Goal: Task Accomplishment & Management: Use online tool/utility

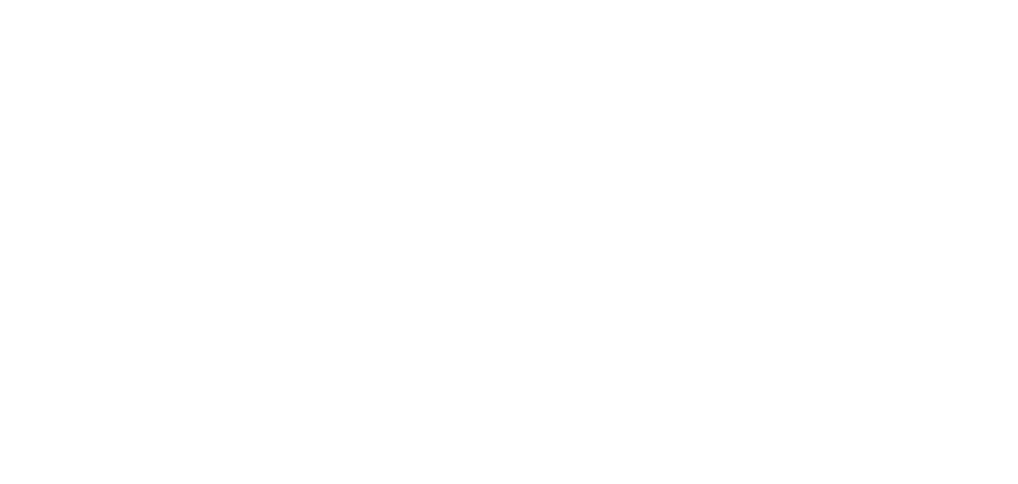
select select "*"
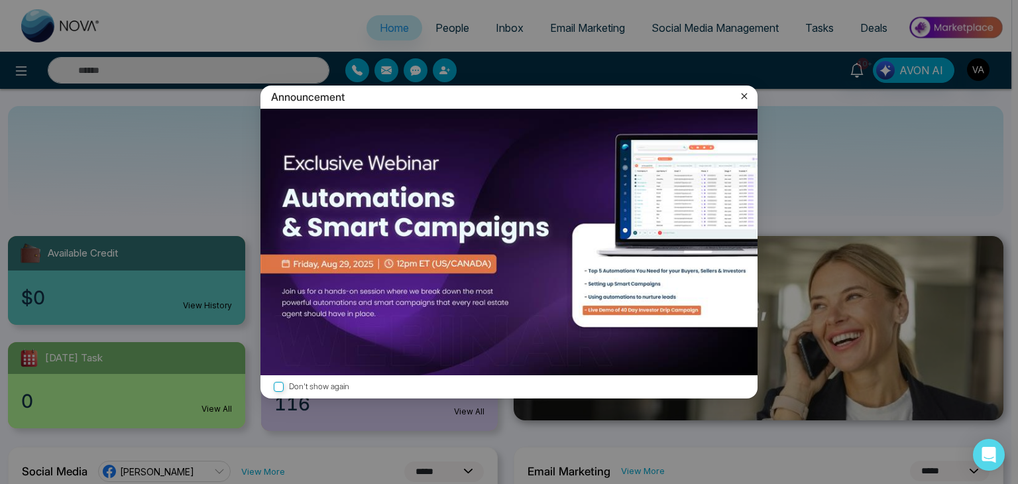
click at [746, 93] on icon at bounding box center [744, 95] width 13 height 13
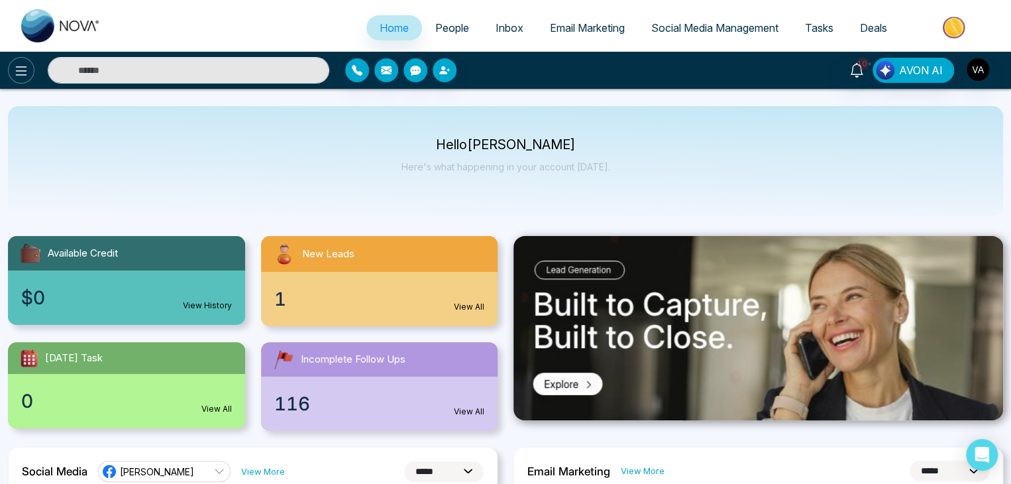
click at [16, 78] on icon at bounding box center [21, 71] width 16 height 16
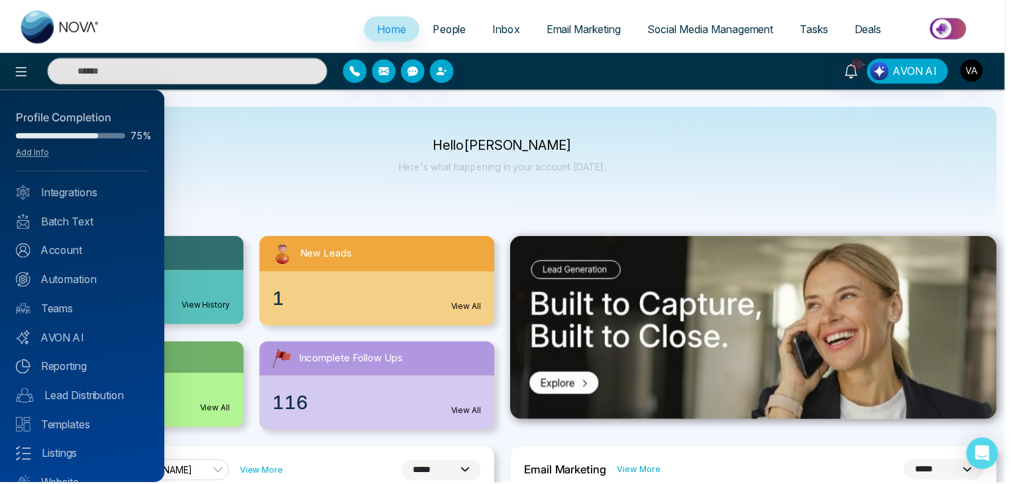
scroll to position [52, 0]
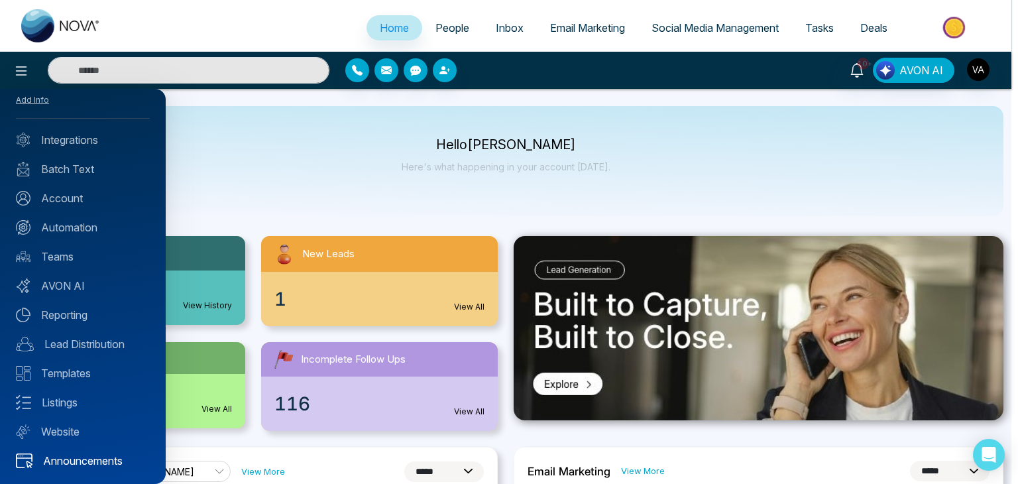
click at [77, 455] on link "Announcements" at bounding box center [83, 461] width 134 height 16
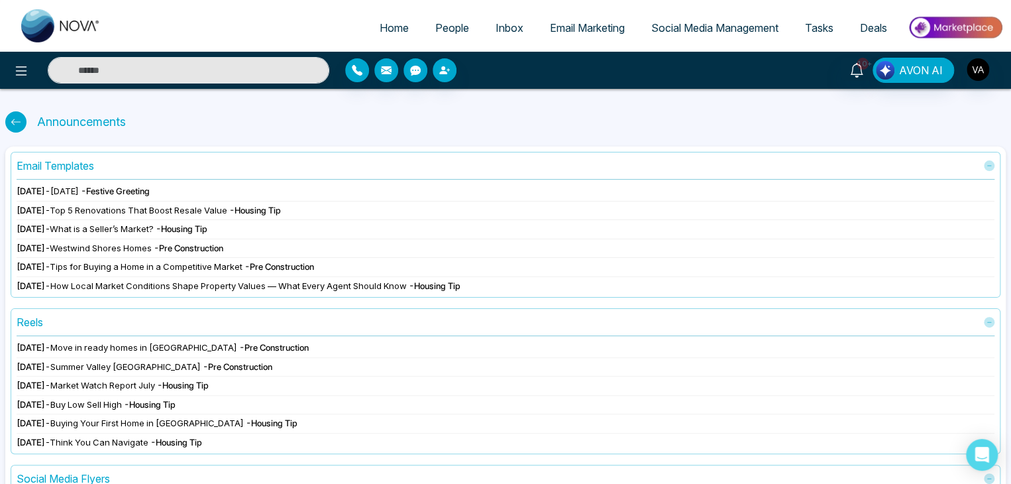
click at [150, 188] on span "- Festive Greeting" at bounding box center [115, 191] width 69 height 11
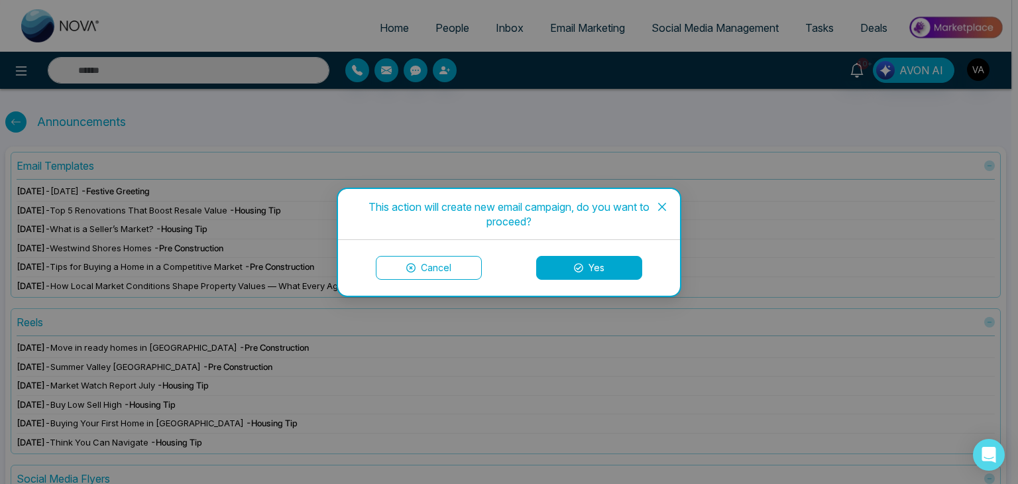
click at [598, 270] on button "Yes" at bounding box center [589, 268] width 106 height 24
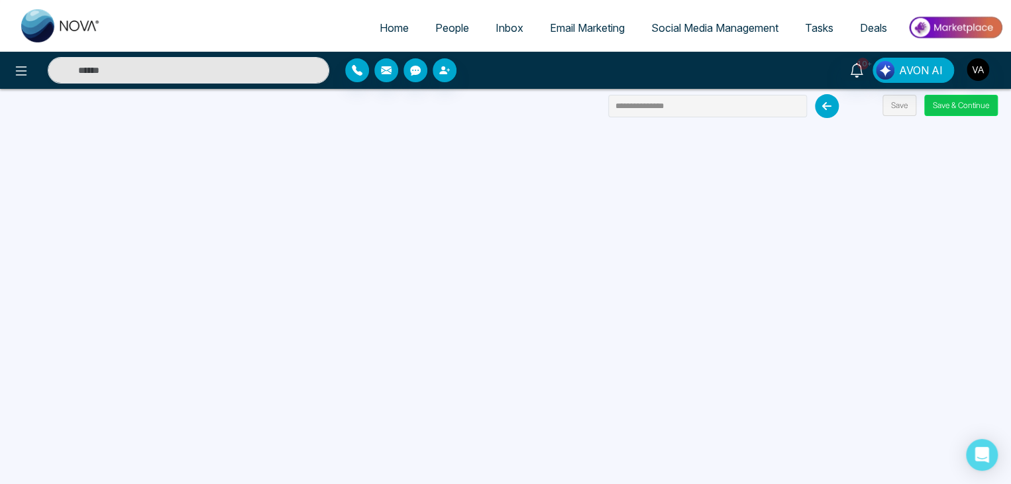
click at [965, 104] on button "Save & Continue" at bounding box center [961, 105] width 74 height 21
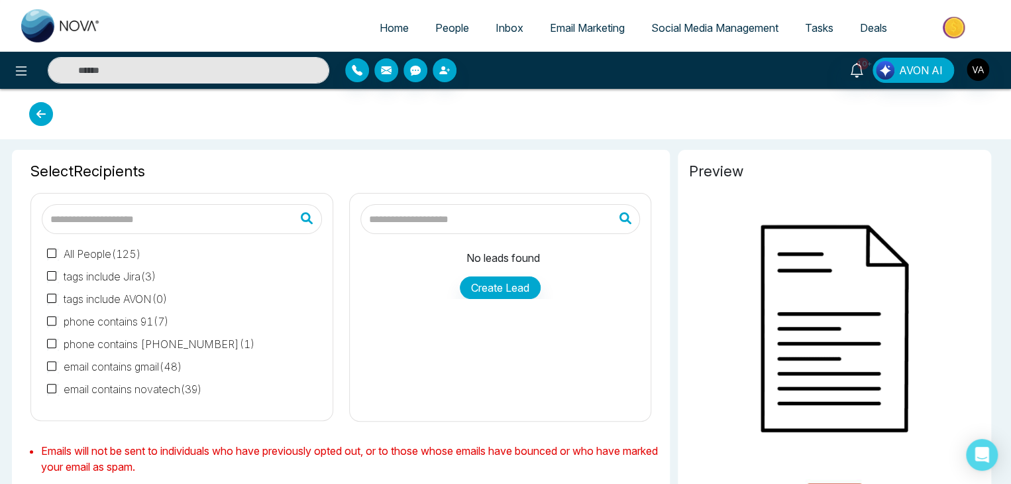
type input "**********"
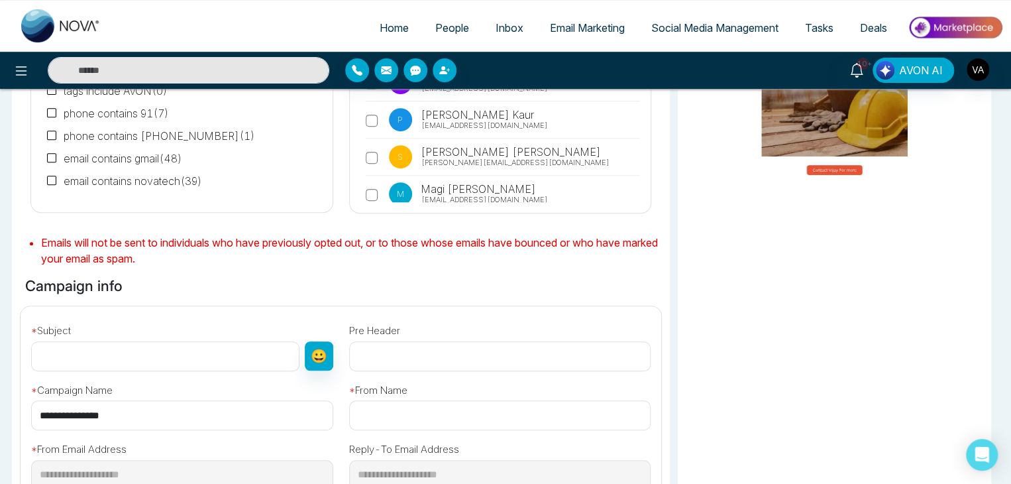
scroll to position [214, 0]
click at [235, 355] on input "text" at bounding box center [165, 356] width 268 height 30
click at [207, 348] on input "text" at bounding box center [165, 356] width 268 height 30
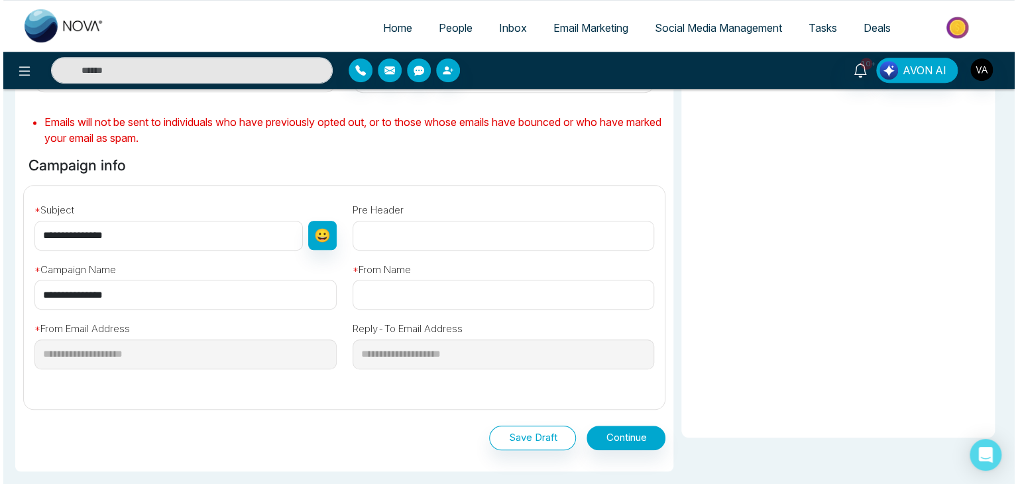
scroll to position [336, 0]
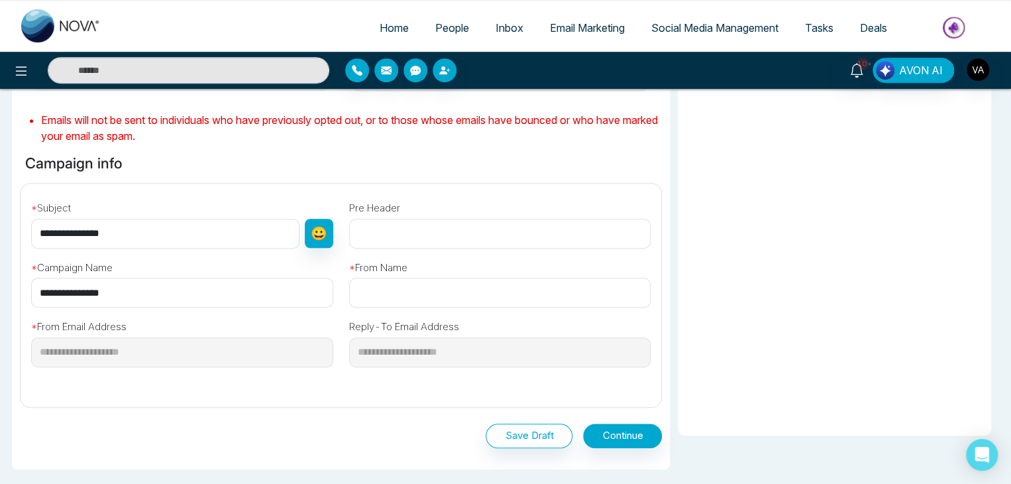
type input "**********"
click at [416, 291] on input "text" at bounding box center [500, 293] width 302 height 30
type input "*****"
click at [626, 430] on button "Continue" at bounding box center [622, 435] width 79 height 25
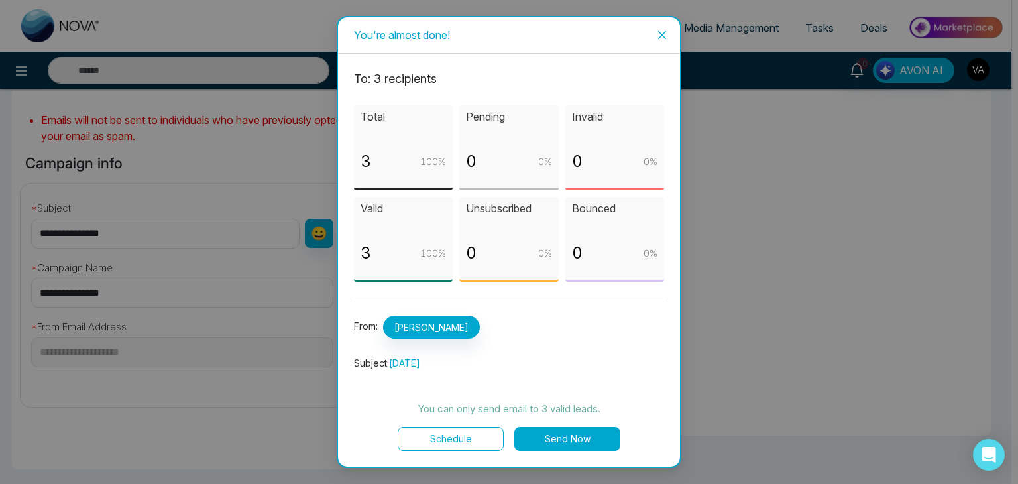
click at [484, 446] on button "Schedule" at bounding box center [451, 439] width 106 height 24
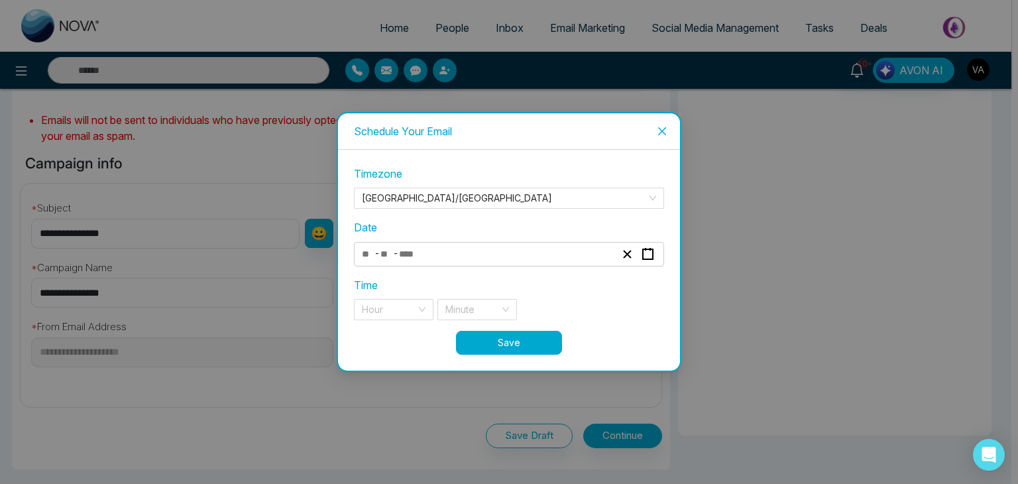
click at [430, 252] on div "- -" at bounding box center [488, 254] width 257 height 18
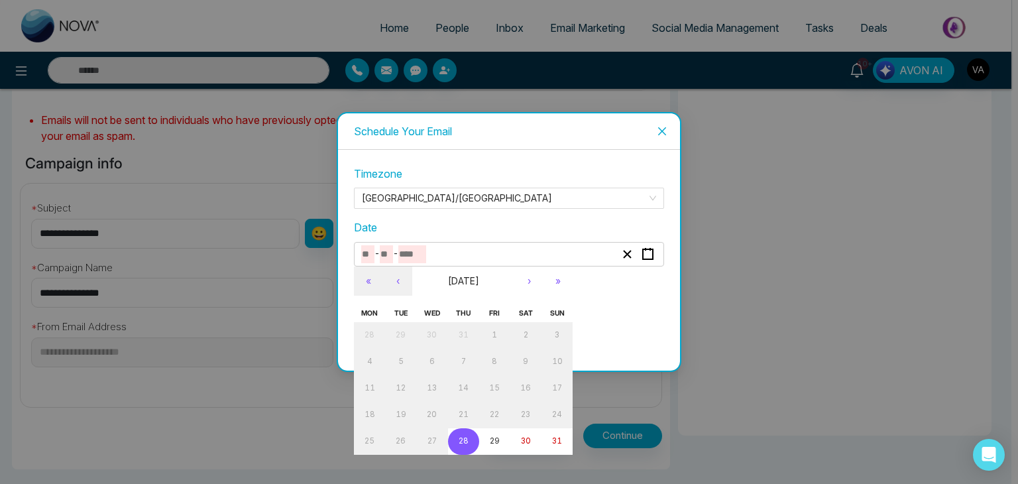
click at [462, 436] on abbr "28" at bounding box center [464, 440] width 10 height 9
type input "*"
type input "**"
type input "****"
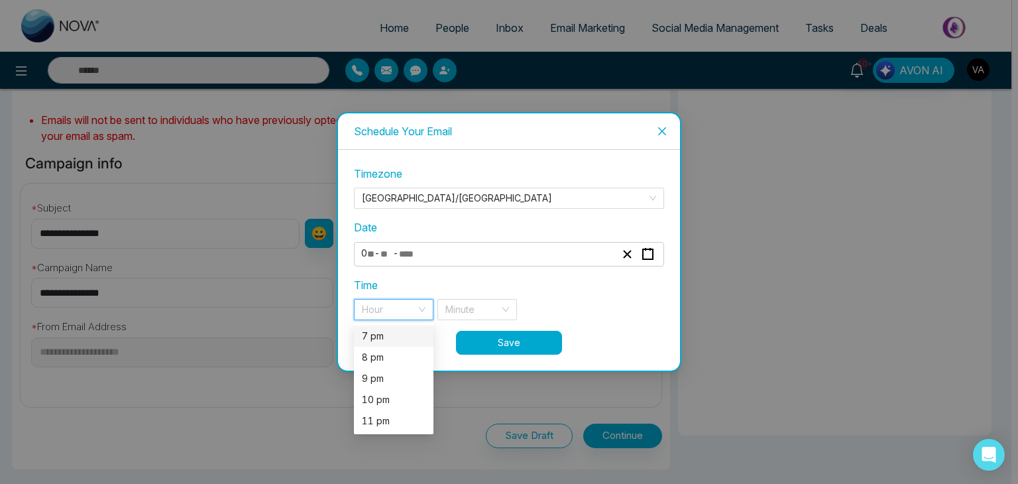
click at [382, 306] on input "search" at bounding box center [389, 310] width 54 height 20
click at [394, 332] on div "7 pm" at bounding box center [394, 336] width 64 height 15
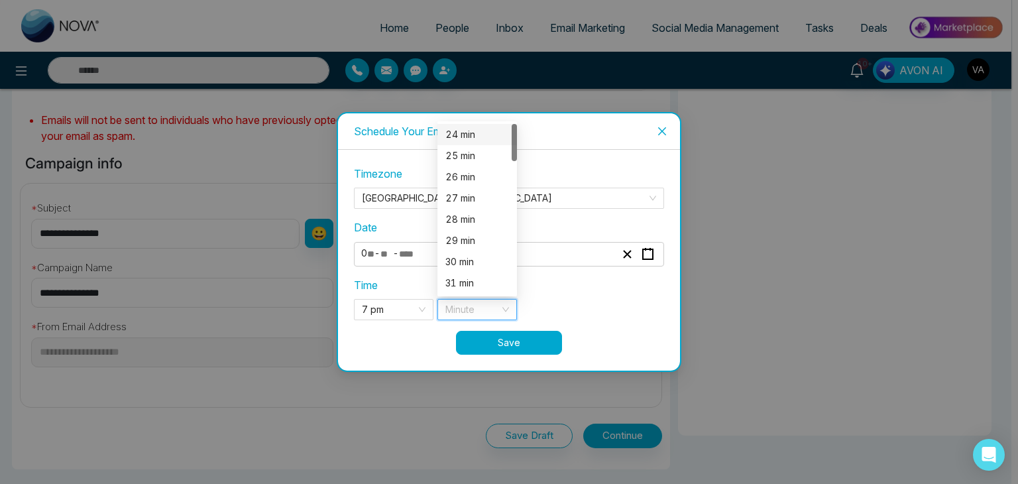
click at [488, 307] on input "search" at bounding box center [472, 310] width 54 height 20
click at [472, 157] on div "25 min" at bounding box center [477, 155] width 64 height 15
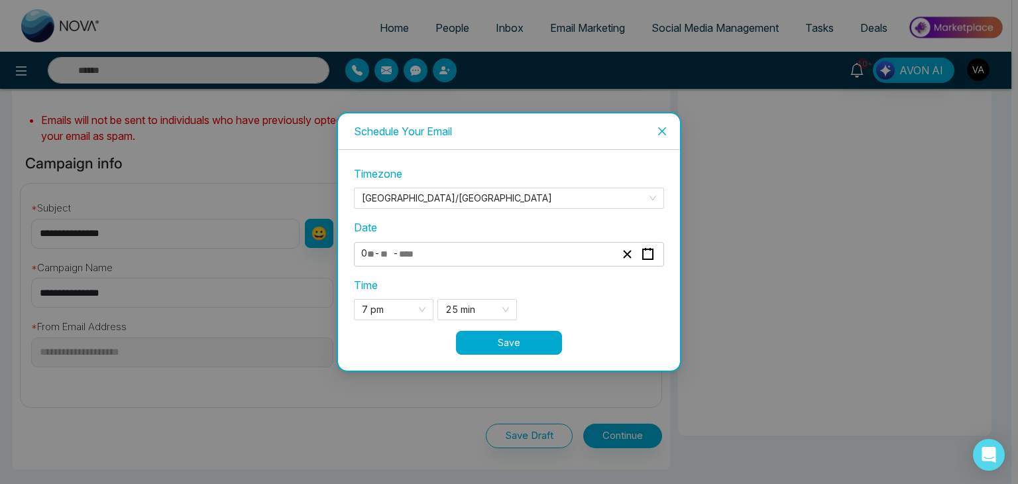
click at [526, 351] on button "Save" at bounding box center [509, 343] width 106 height 24
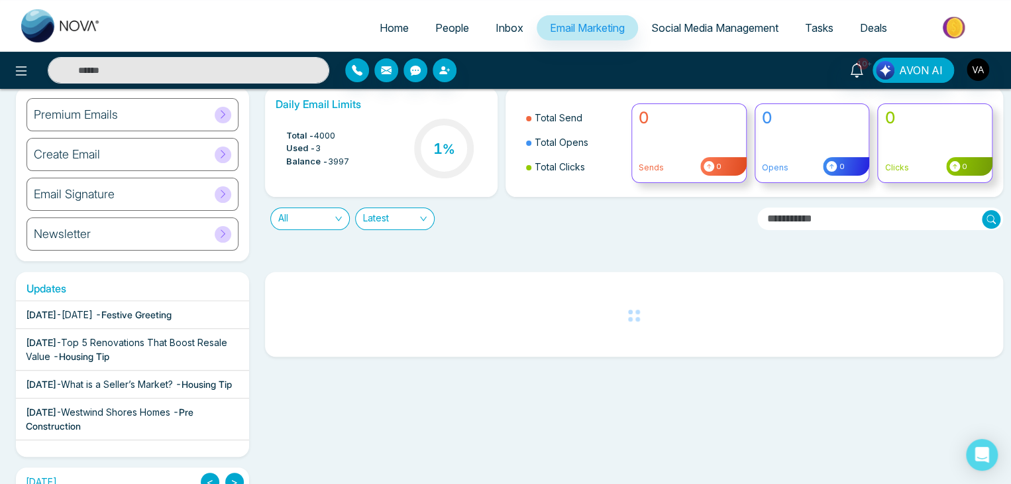
scroll to position [42, 0]
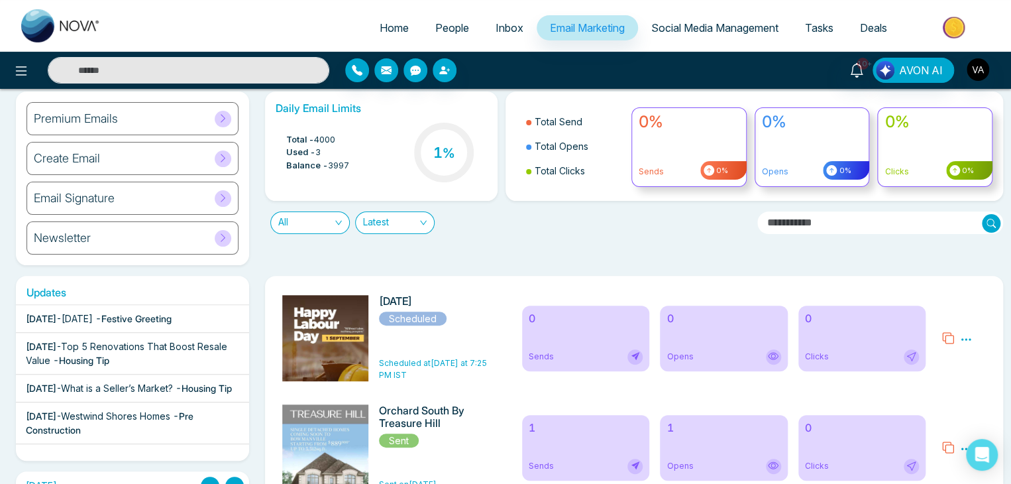
click at [531, 256] on div "Daily Email Limits Total - 4000 Used - 3 Balance - 3997 1 % Total Send Total Op…" at bounding box center [630, 178] width 747 height 174
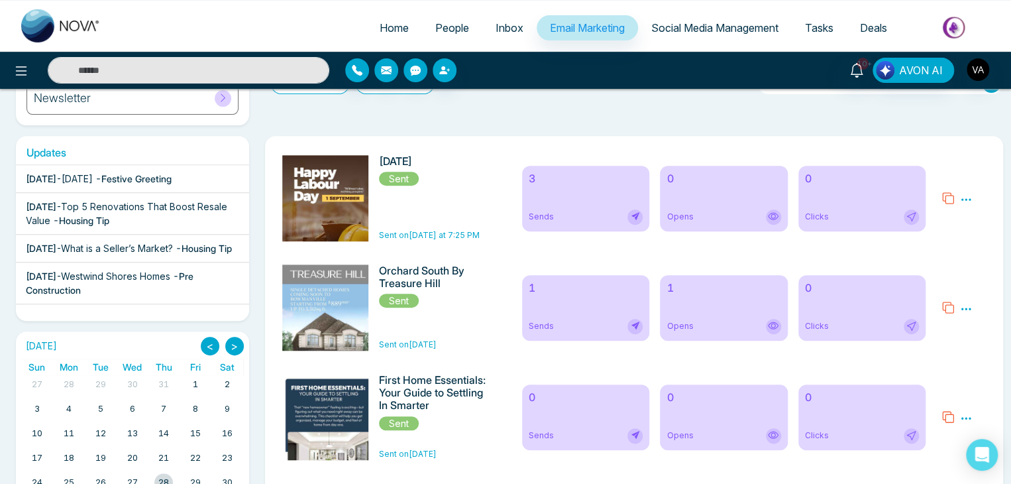
scroll to position [182, 0]
click at [546, 223] on span "Sends" at bounding box center [541, 217] width 25 height 12
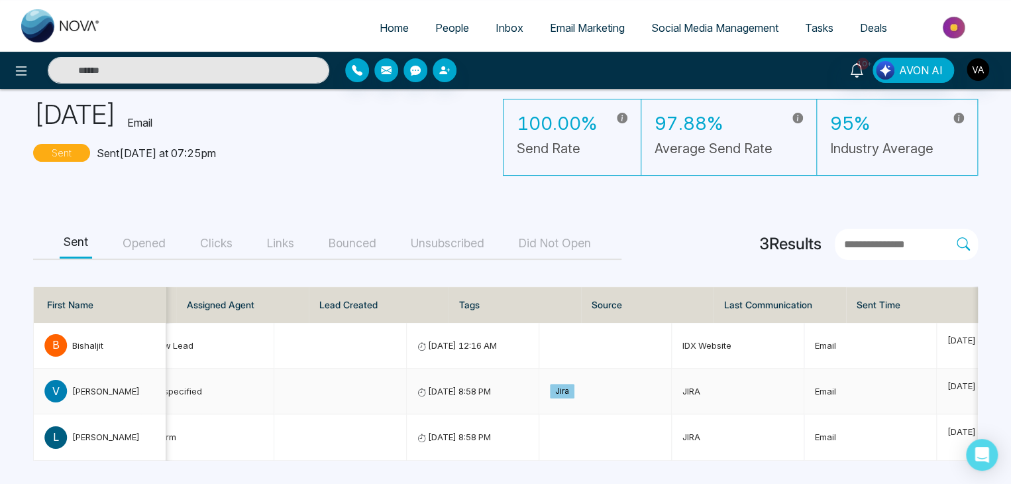
click at [578, 380] on td "Jira" at bounding box center [605, 391] width 133 height 46
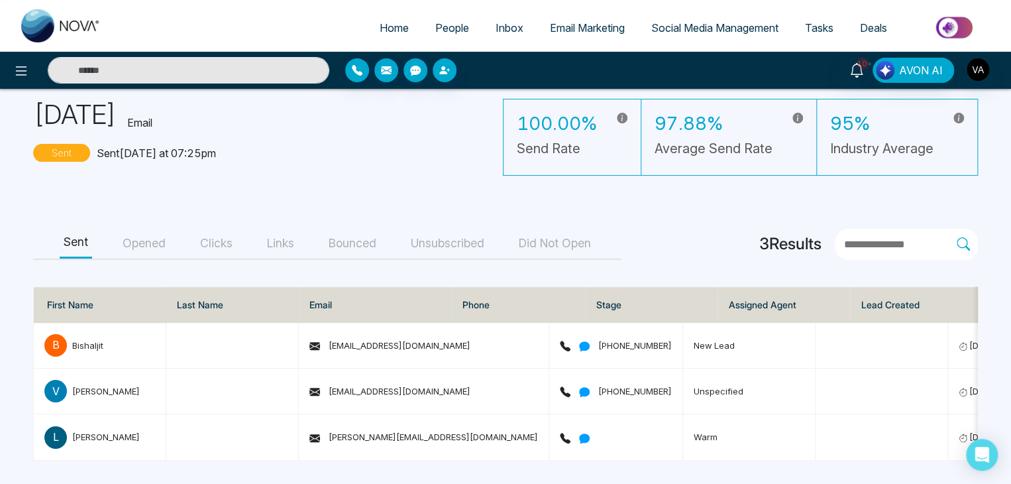
click at [144, 235] on button "Opened" at bounding box center [144, 244] width 51 height 30
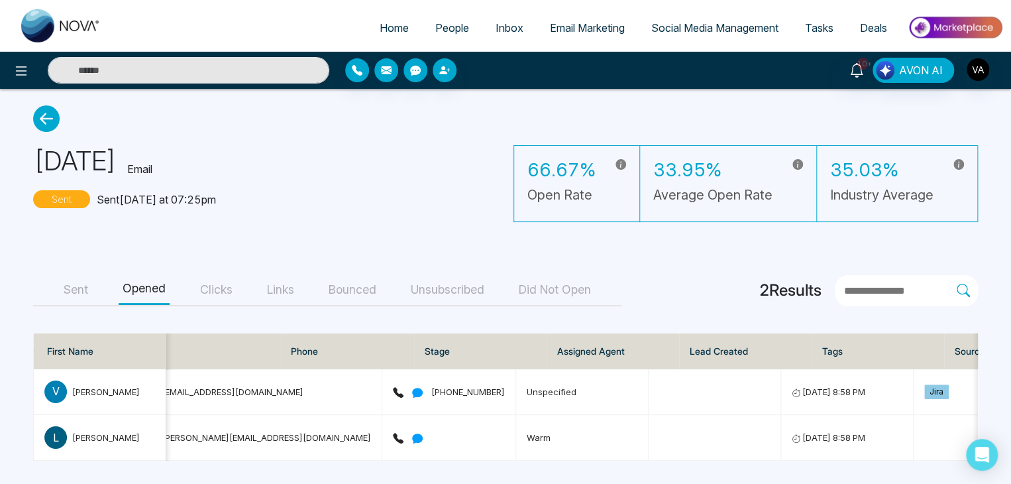
click at [411, 196] on div "Labour Day 2025 Email Sent Sent today at 07:25pm 66.67% Open Rate 33.95% Averag…" at bounding box center [505, 177] width 945 height 90
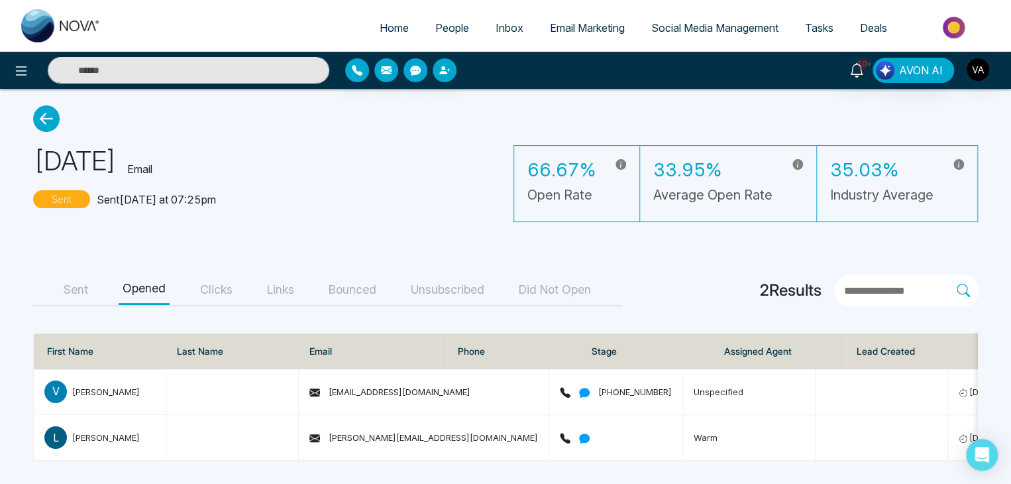
click at [326, 205] on div "Labour Day 2025 Email Sent Sent today at 07:25pm 66.67% Open Rate 33.95% Averag…" at bounding box center [505, 177] width 945 height 90
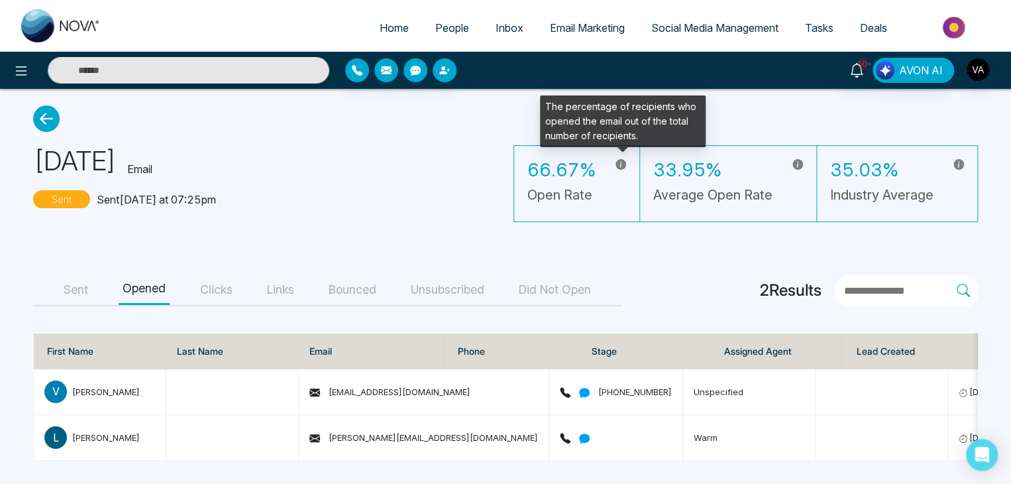
scroll to position [13, 0]
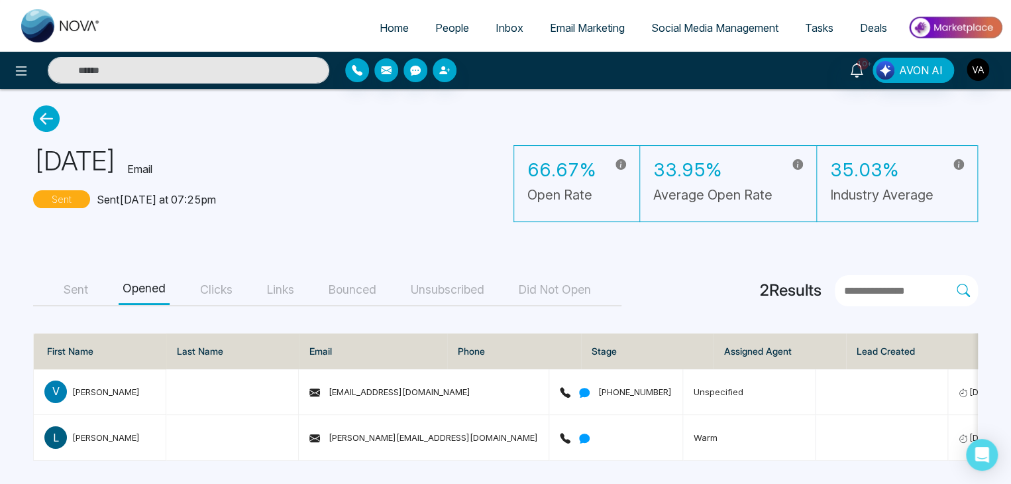
click at [609, 19] on link "Email Marketing" at bounding box center [587, 27] width 101 height 25
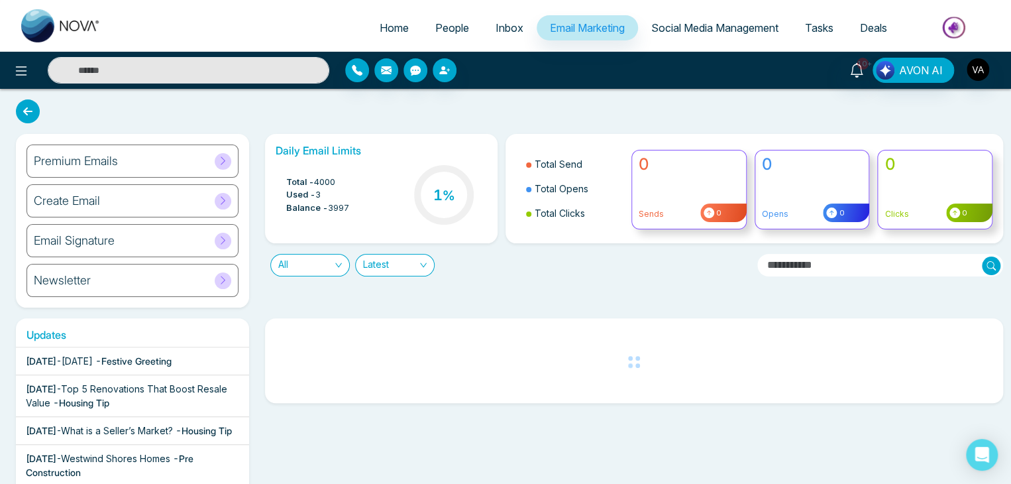
click at [447, 21] on span "People" at bounding box center [452, 27] width 34 height 13
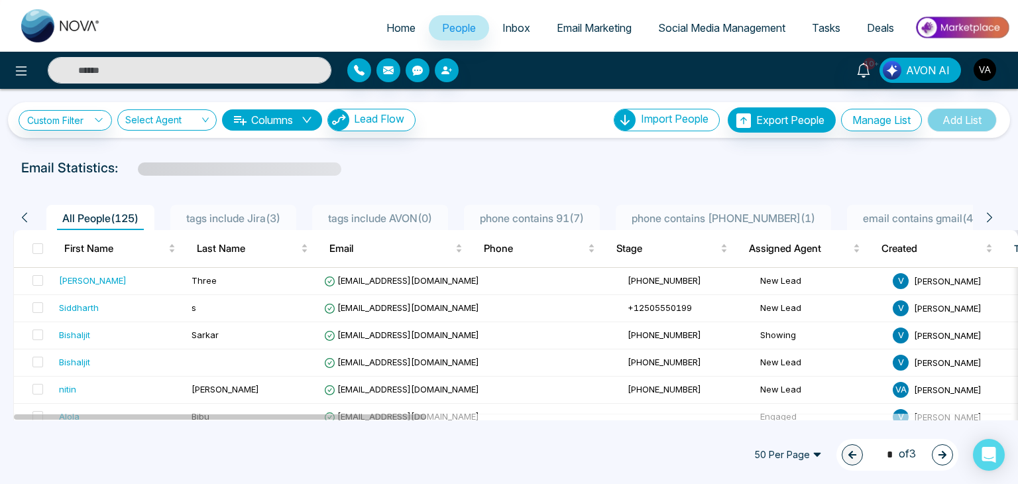
click at [596, 32] on span "Email Marketing" at bounding box center [594, 27] width 75 height 13
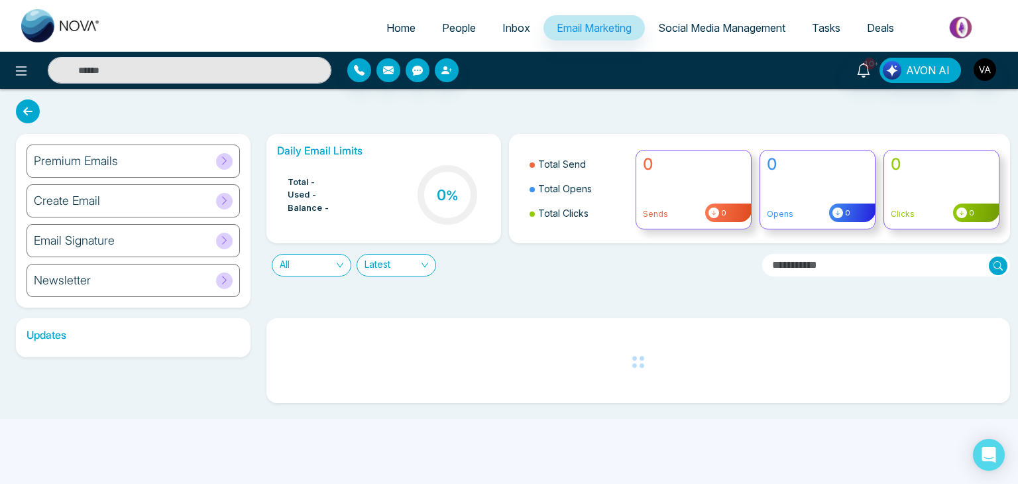
click at [682, 25] on span "Social Media Management" at bounding box center [721, 27] width 127 height 13
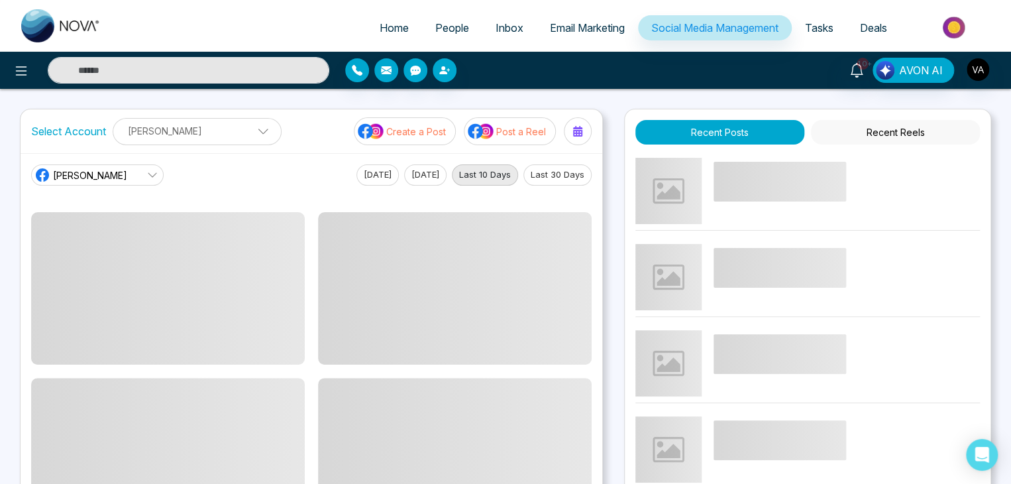
click at [451, 22] on span "People" at bounding box center [452, 27] width 34 height 13
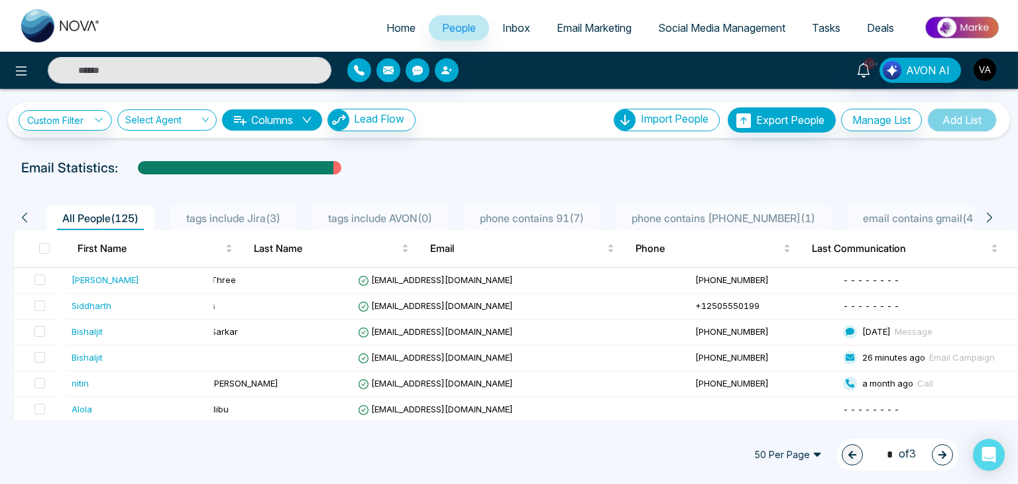
click at [835, 32] on span "Tasks" at bounding box center [826, 27] width 28 height 13
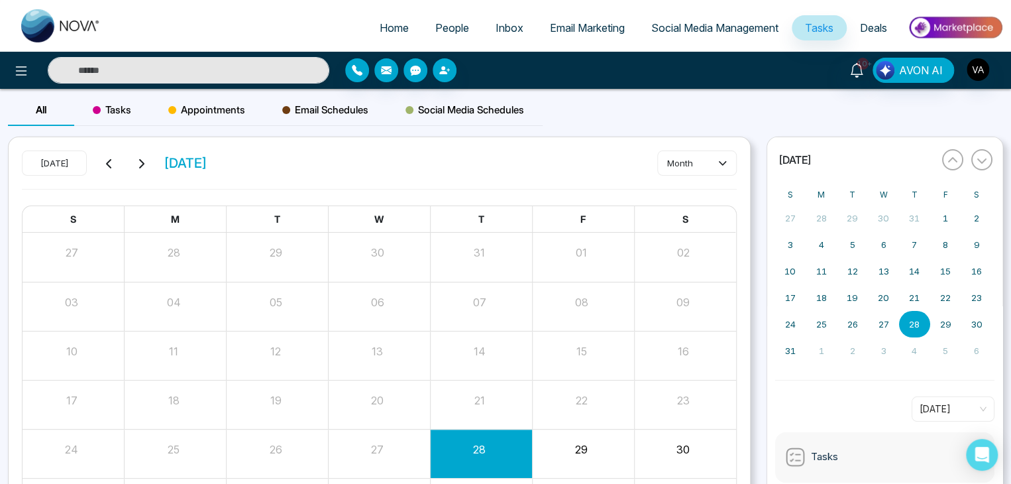
click at [726, 30] on span "Social Media Management" at bounding box center [714, 27] width 127 height 13
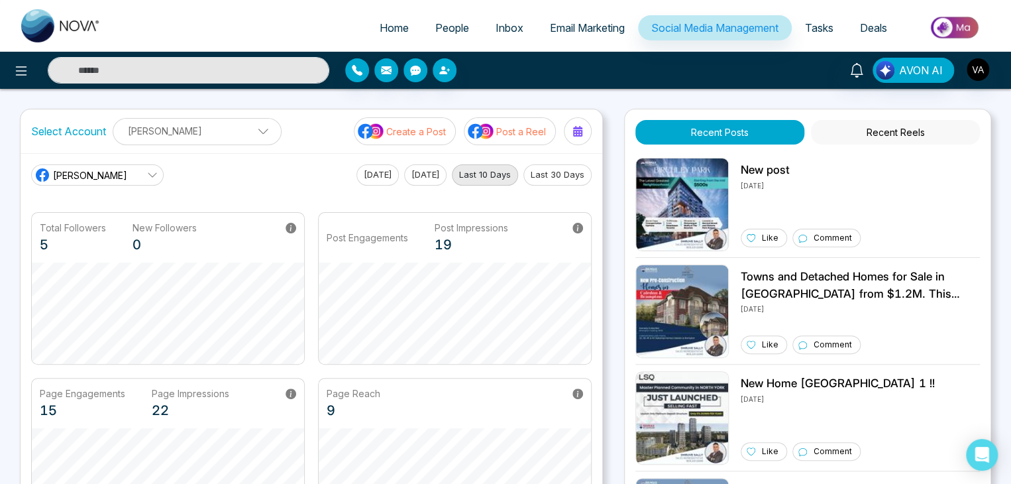
click at [448, 26] on span "People" at bounding box center [452, 27] width 34 height 13
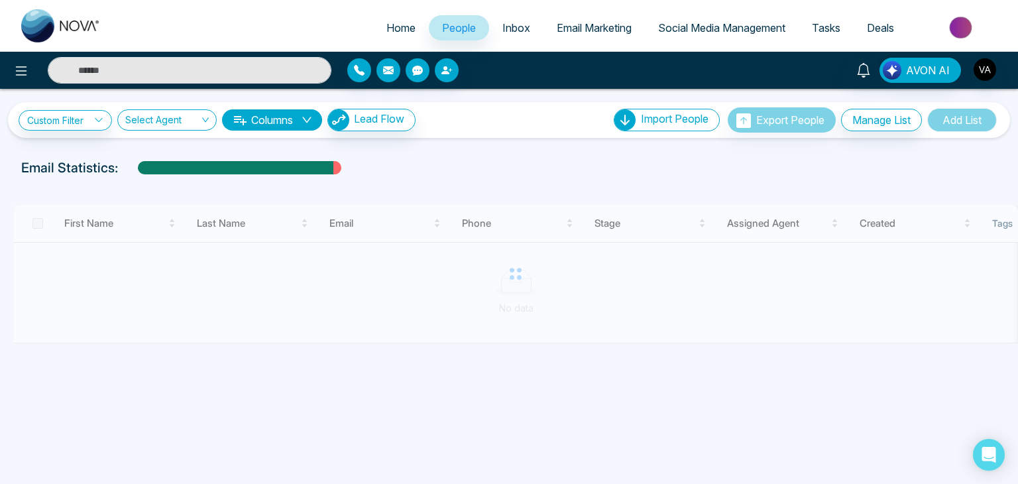
click at [374, 26] on link "Home" at bounding box center [401, 27] width 56 height 25
select select "*"
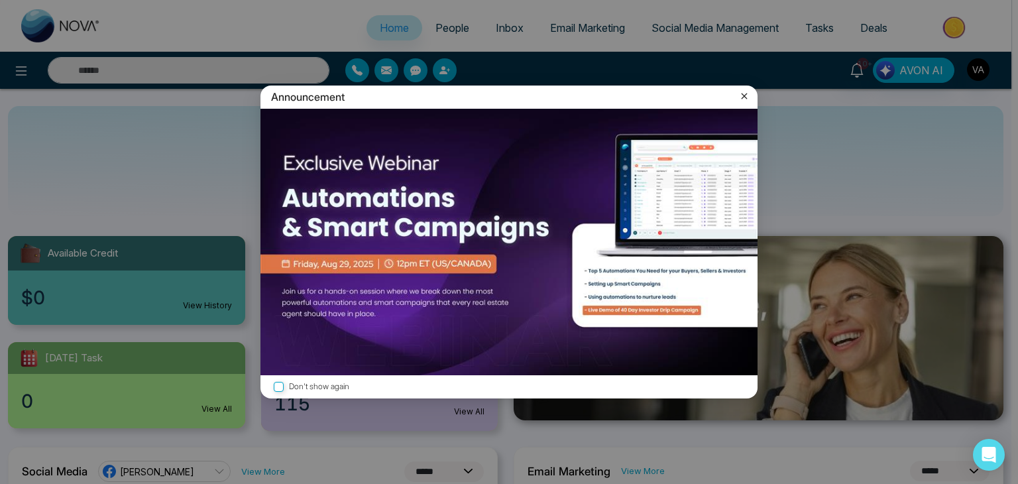
click at [443, 27] on div "Announcement Don't show again" at bounding box center [509, 242] width 1018 height 484
click at [744, 97] on icon at bounding box center [744, 95] width 13 height 13
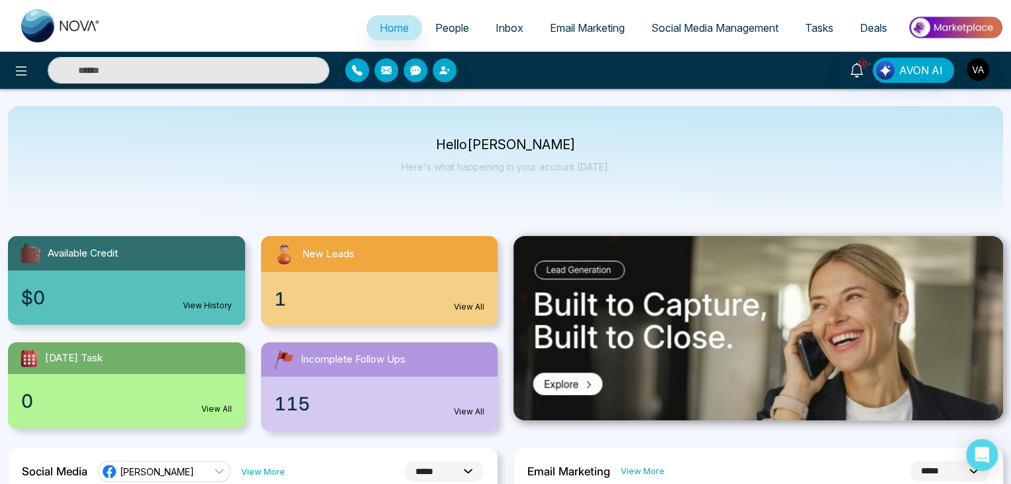
click at [441, 31] on span "People" at bounding box center [452, 27] width 34 height 13
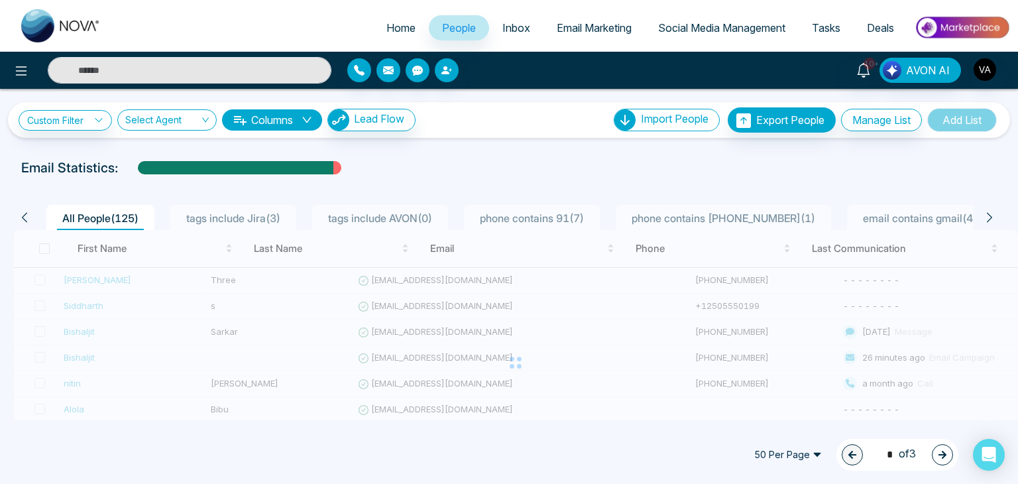
click at [514, 21] on link "Inbox" at bounding box center [516, 27] width 54 height 25
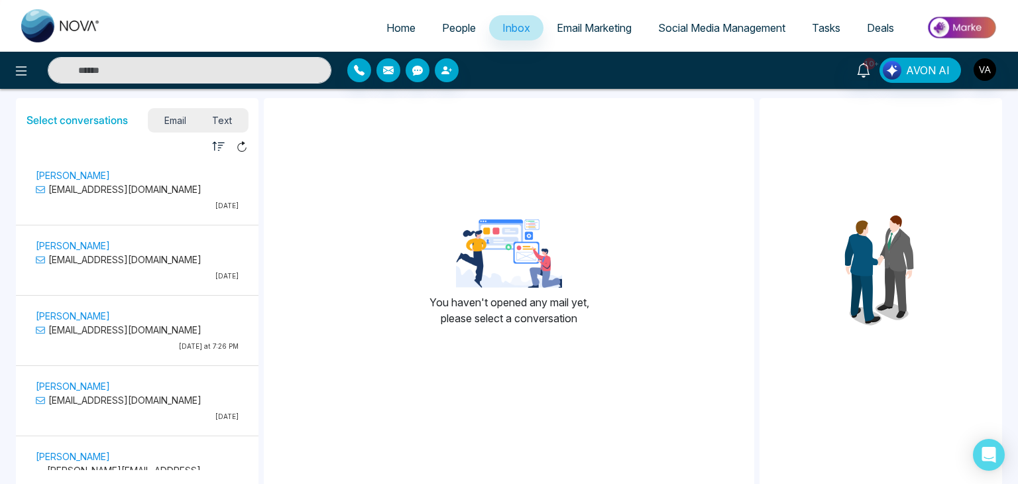
click at [581, 25] on span "Email Marketing" at bounding box center [594, 27] width 75 height 13
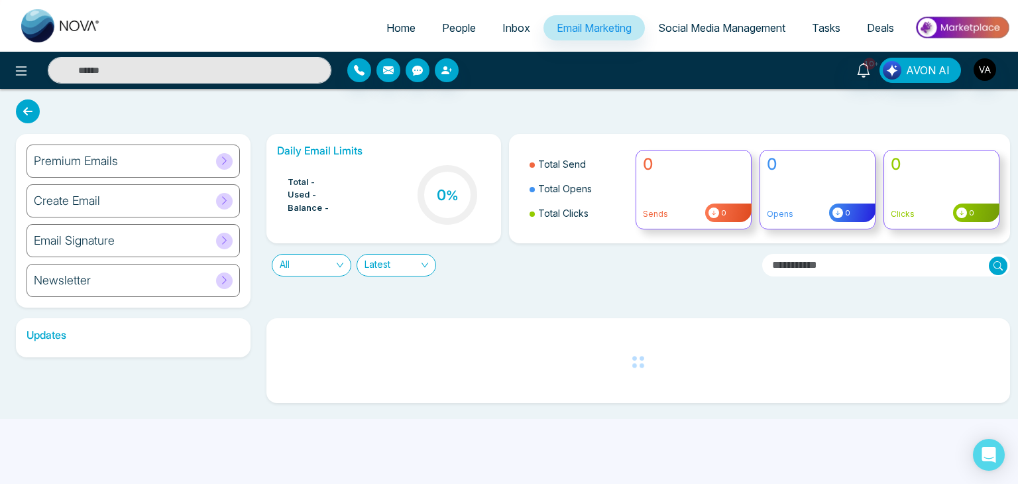
click at [665, 23] on span "Social Media Management" at bounding box center [721, 27] width 127 height 13
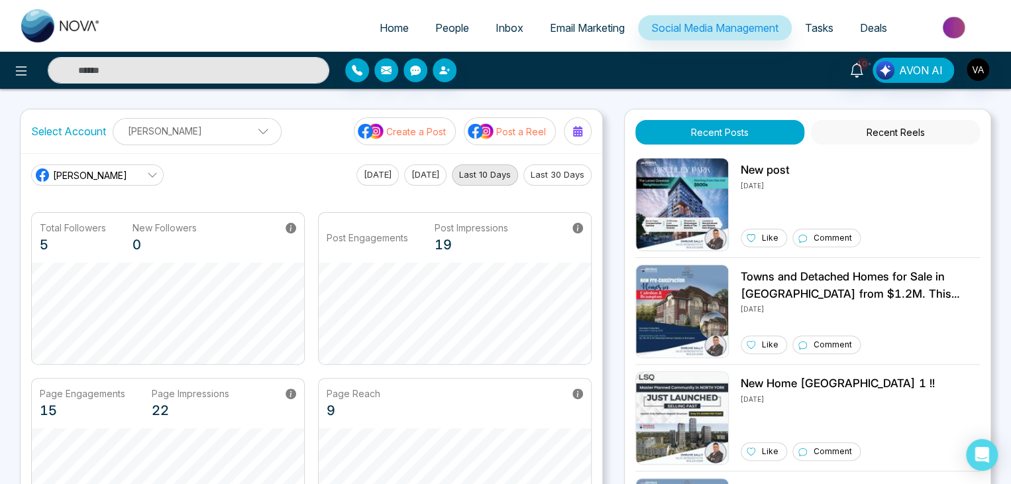
click at [822, 24] on span "Tasks" at bounding box center [819, 27] width 28 height 13
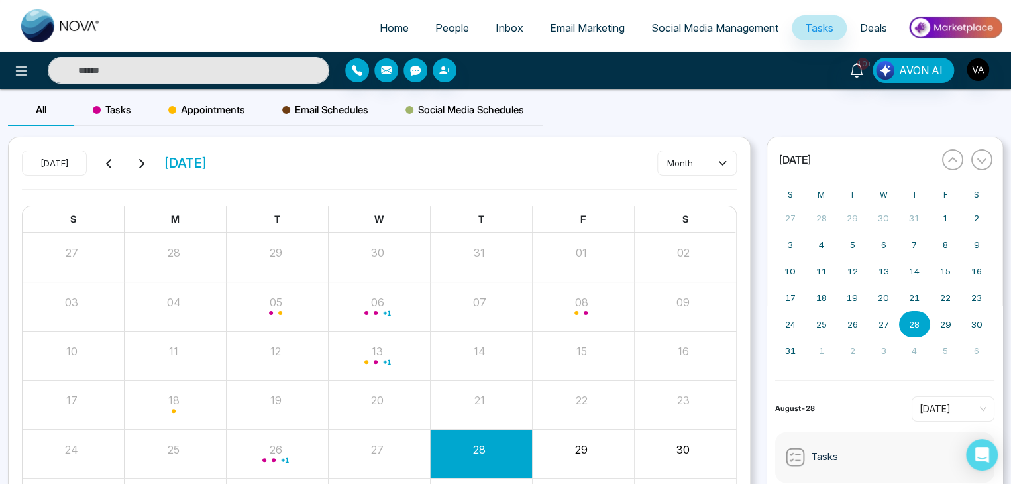
click at [881, 30] on span "Deals" at bounding box center [873, 27] width 27 height 13
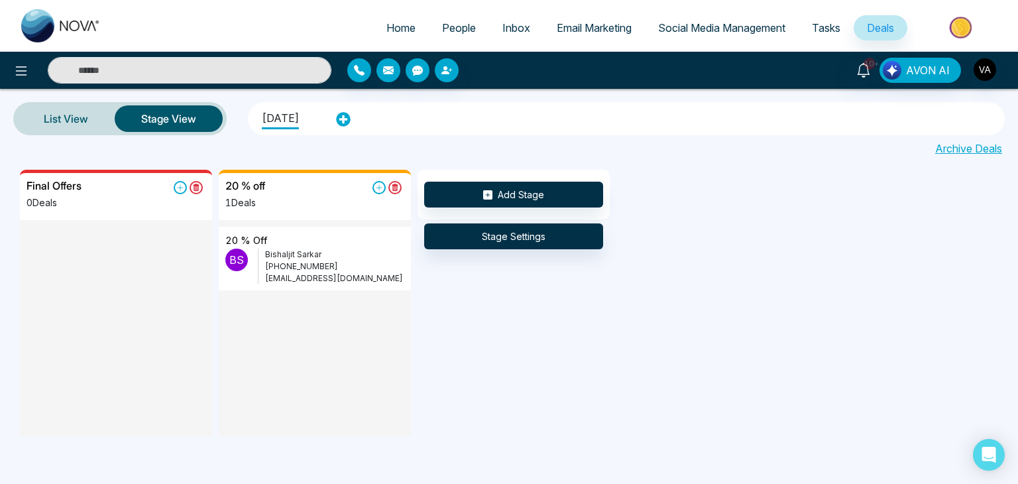
click at [66, 19] on img at bounding box center [61, 25] width 80 height 33
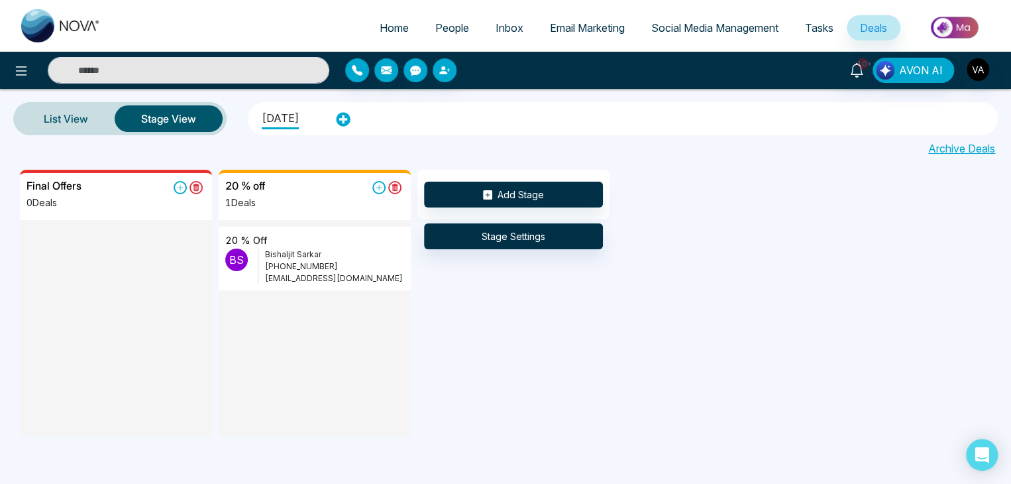
select select "*"
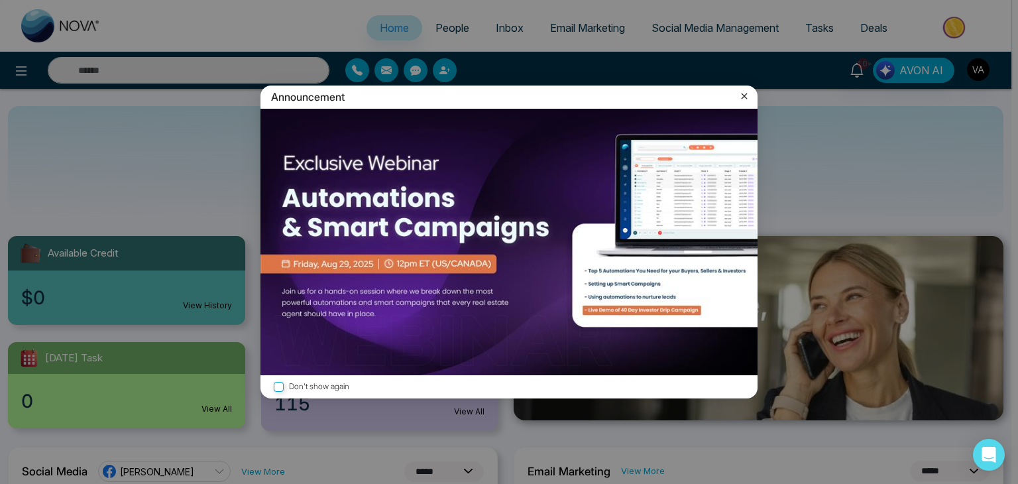
click at [744, 98] on icon at bounding box center [744, 95] width 13 height 13
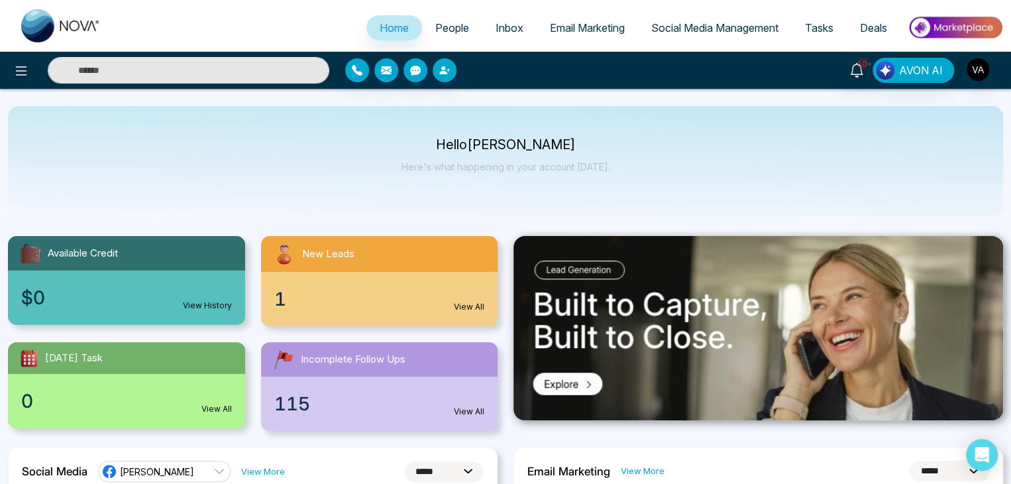
click at [359, 178] on div "Hello Vijay Admin Here's what happening in your account today." at bounding box center [505, 161] width 995 height 110
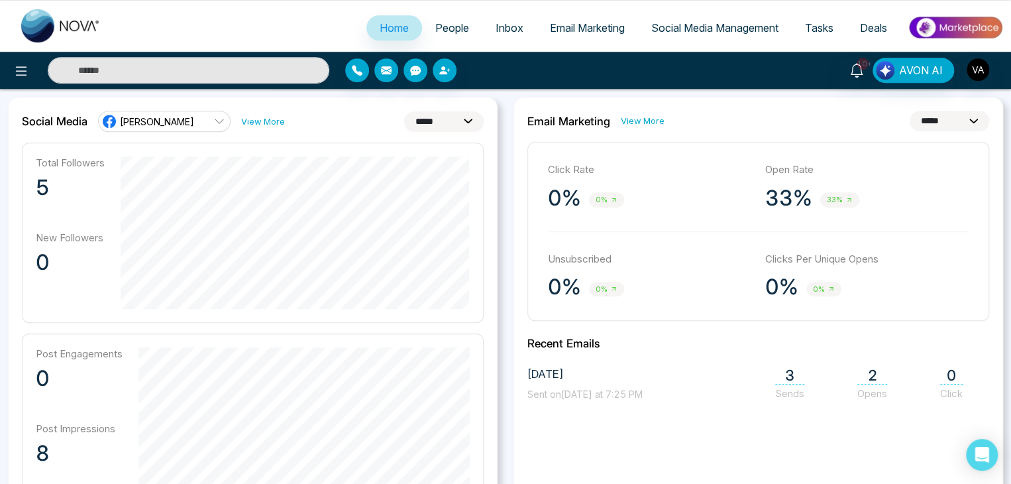
scroll to position [302, 0]
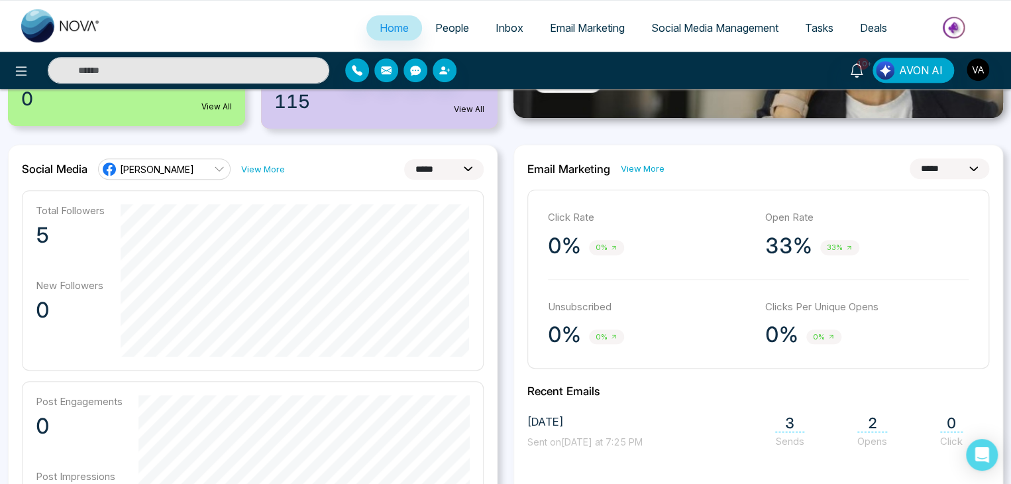
click at [441, 18] on link "People" at bounding box center [452, 27] width 60 height 25
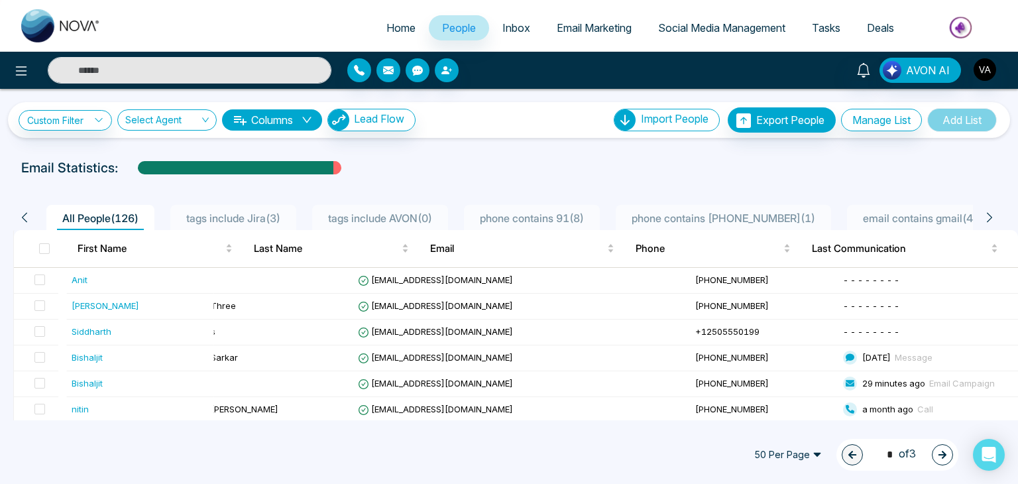
click at [960, 32] on img at bounding box center [962, 28] width 96 height 30
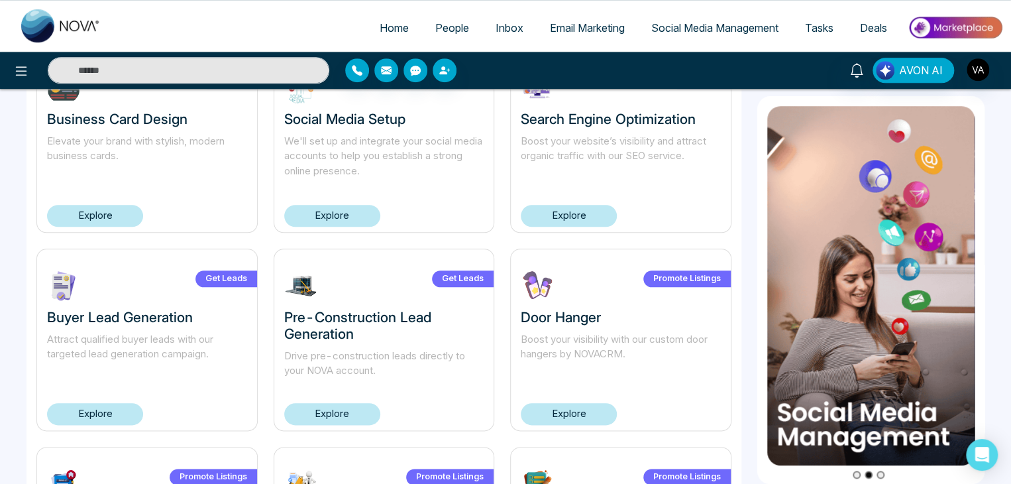
scroll to position [529, 0]
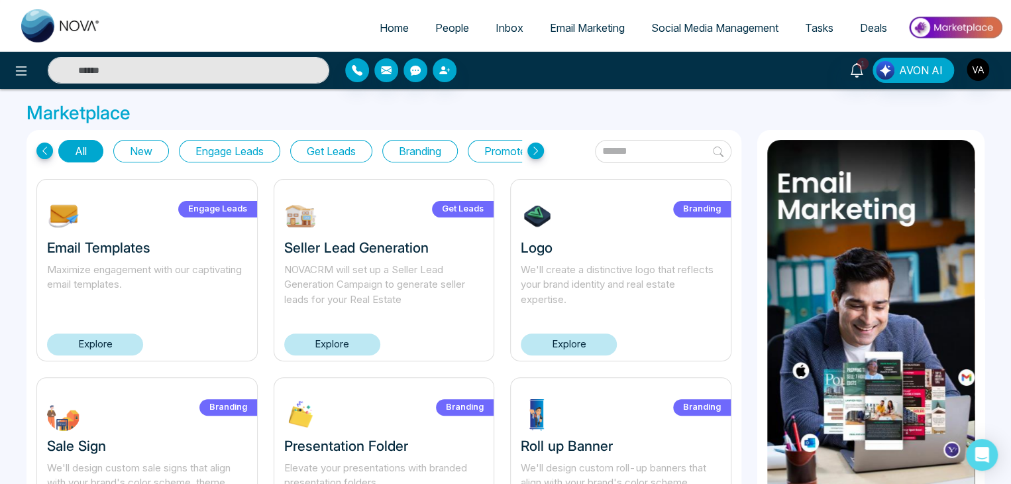
click at [666, 105] on h3 "Marketplace" at bounding box center [506, 113] width 958 height 23
click at [435, 23] on span "People" at bounding box center [452, 27] width 34 height 13
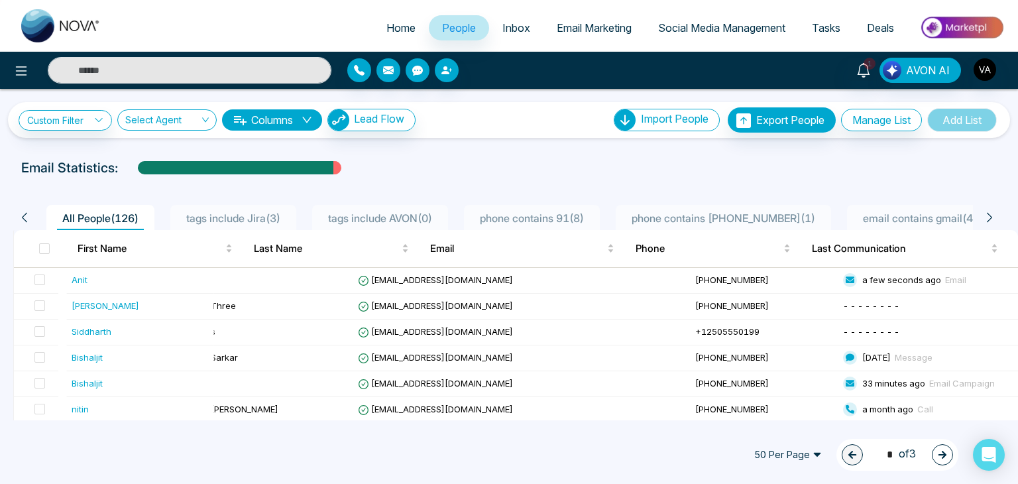
click at [516, 23] on span "Inbox" at bounding box center [516, 27] width 28 height 13
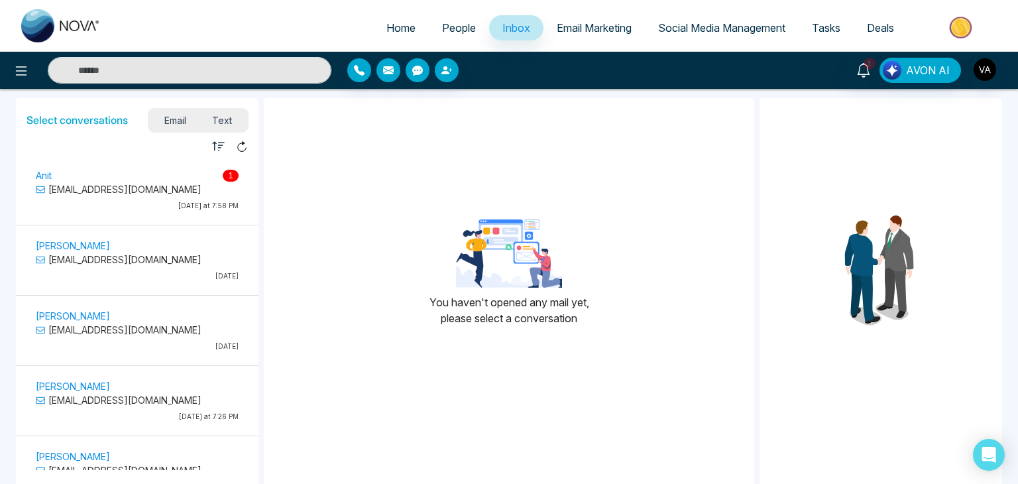
click at [559, 28] on span "Email Marketing" at bounding box center [594, 27] width 75 height 13
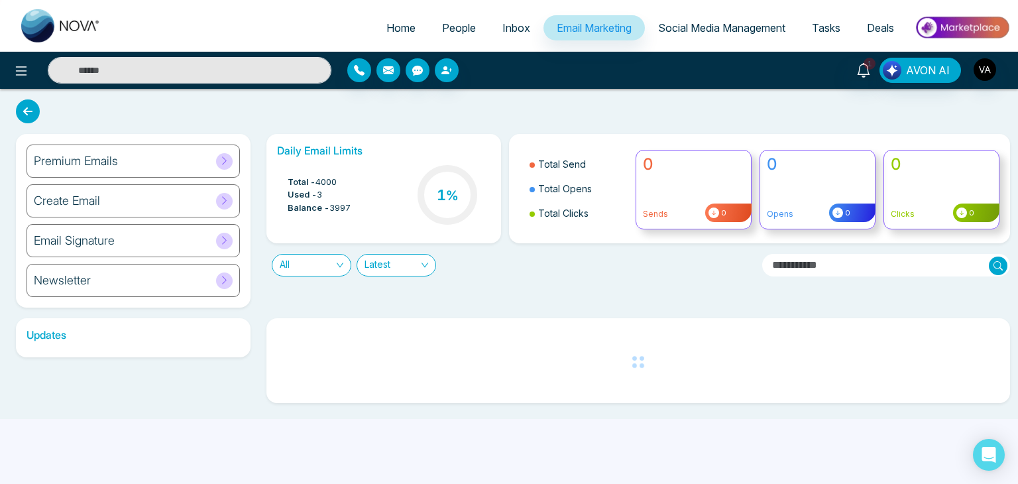
click at [512, 20] on link "Inbox" at bounding box center [516, 27] width 54 height 25
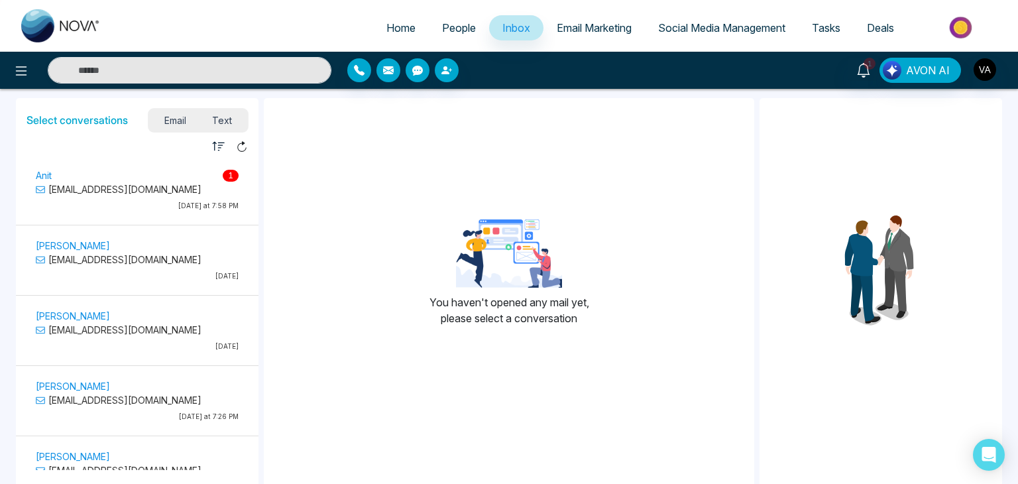
click at [68, 196] on div "Anit 1 anit@mmnovatech.com Today at 7:58 PM" at bounding box center [137, 192] width 216 height 50
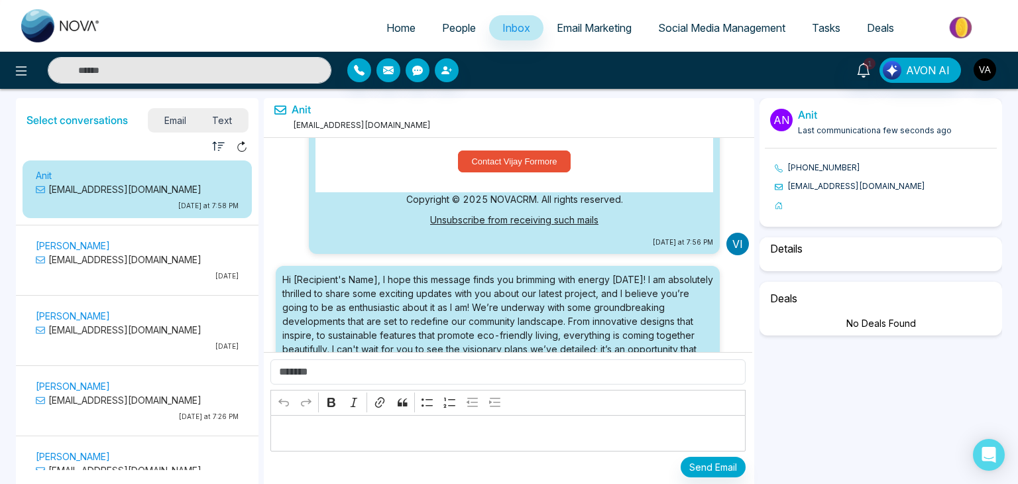
select select "*"
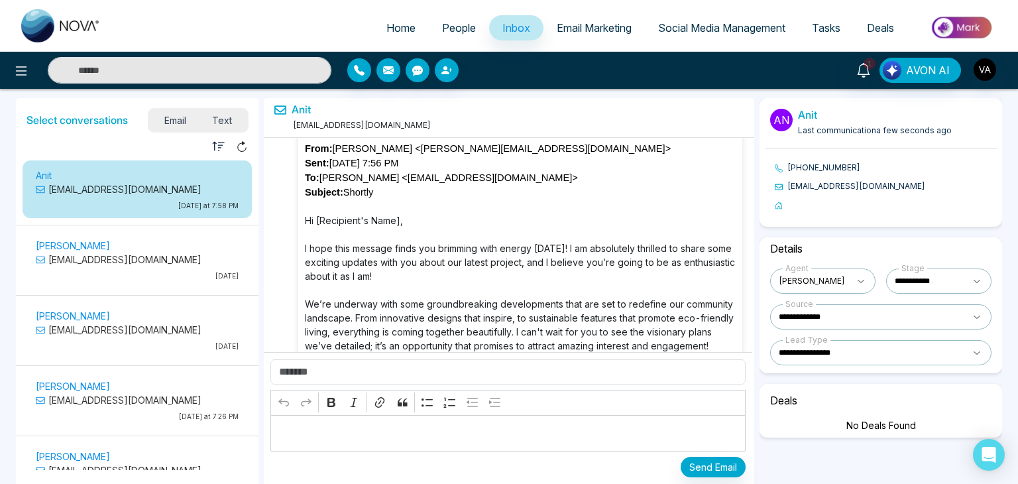
scroll to position [3506, 0]
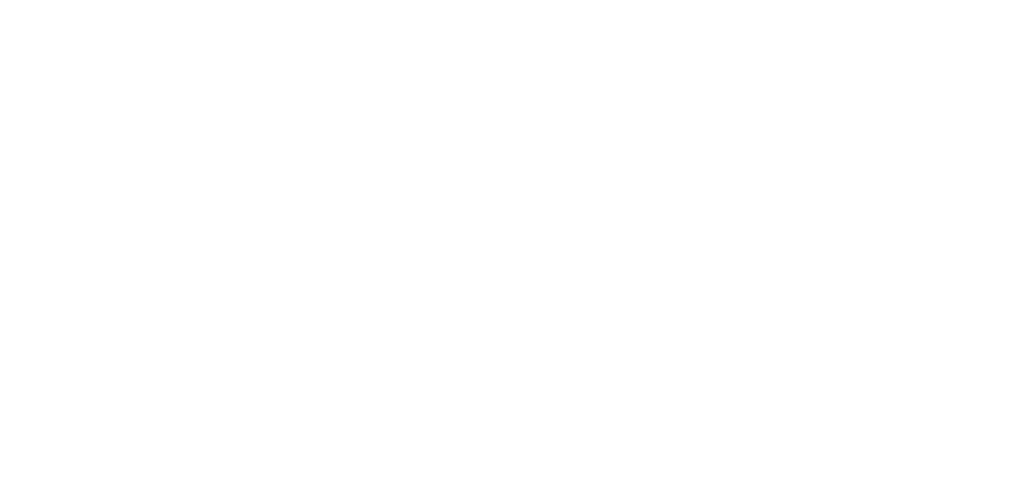
select select "*"
